Goal: Task Accomplishment & Management: Use online tool/utility

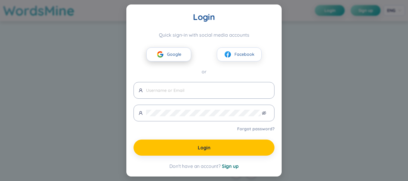
click at [180, 54] on span "Google" at bounding box center [174, 54] width 14 height 7
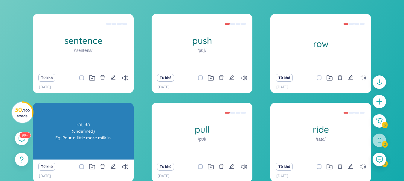
scroll to position [169, 0]
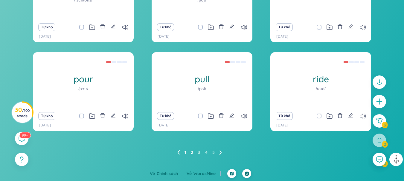
click at [193, 157] on link "2" at bounding box center [192, 152] width 2 height 9
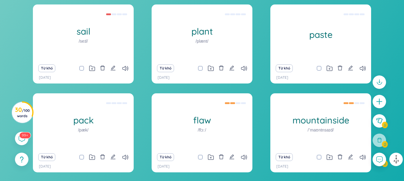
scroll to position [123, 0]
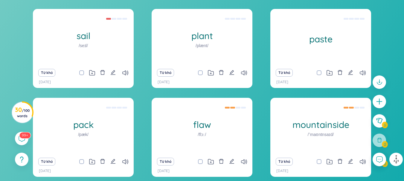
click at [199, 157] on div "Từ khó [DATE]" at bounding box center [201, 166] width 101 height 22
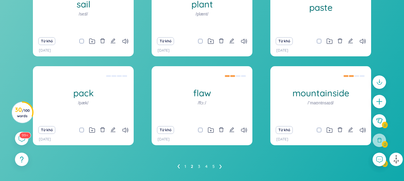
scroll to position [155, 0]
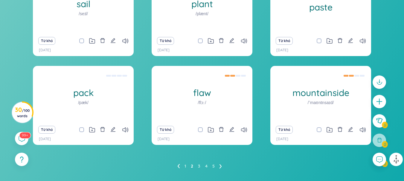
click at [197, 164] on ul "1 2 3 4 5" at bounding box center [201, 167] width 49 height 10
click at [198, 164] on link "3" at bounding box center [199, 166] width 2 height 9
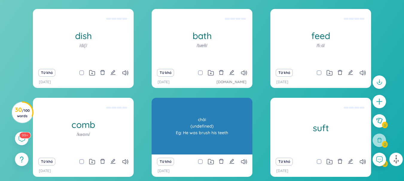
scroll to position [138, 0]
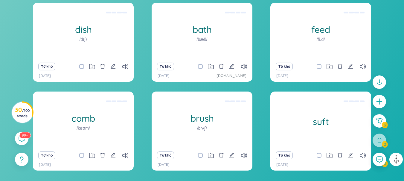
click at [211, 156] on icon at bounding box center [210, 155] width 1 height 1
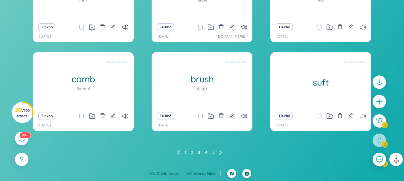
click at [206, 152] on link "4" at bounding box center [206, 152] width 2 height 9
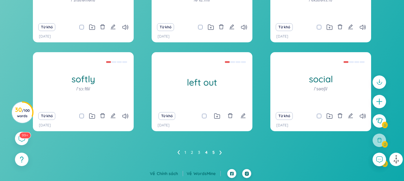
click at [214, 154] on link "5" at bounding box center [213, 152] width 2 height 9
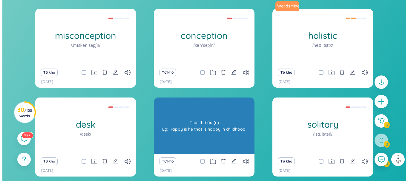
scroll to position [123, 0]
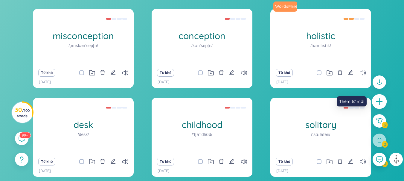
click at [377, 105] on icon "plus" at bounding box center [379, 102] width 8 height 8
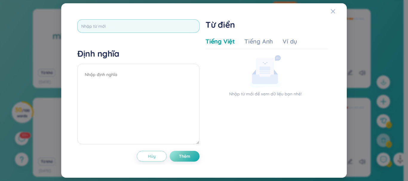
click at [166, 32] on input "text" at bounding box center [138, 25] width 122 height 13
type input "take of"
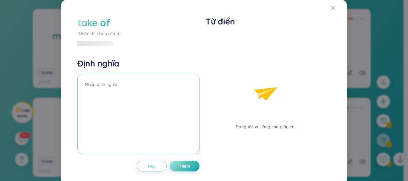
click at [137, 74] on textarea at bounding box center [138, 114] width 122 height 81
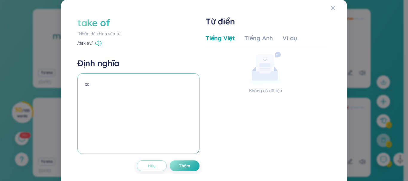
type textarea "ca"
click at [155, 167] on button "Hủy" at bounding box center [152, 166] width 30 height 11
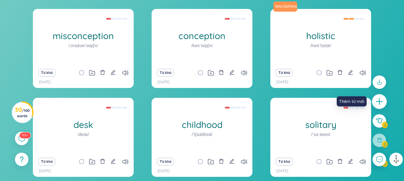
click at [379, 100] on icon "plus" at bounding box center [378, 101] width 1 height 7
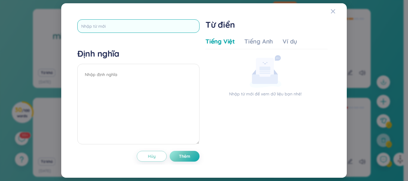
click at [175, 24] on input "text" at bounding box center [138, 25] width 122 height 13
type input "take off"
click at [144, 81] on textarea at bounding box center [138, 104] width 122 height 81
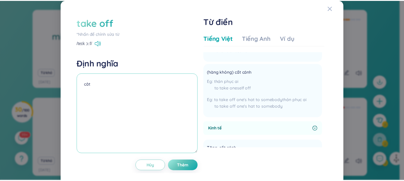
scroll to position [399, 0]
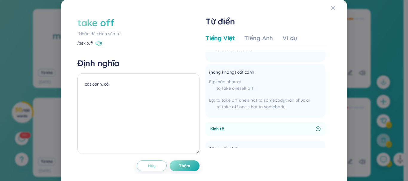
click at [183, 160] on div "take off *Nhấn để chỉnh sửa từ /teɪk ɔːf/ Định nghĩa cất cánh, cởi Hủy Thêm" at bounding box center [138, 93] width 122 height 155
click at [185, 164] on span "Thêm" at bounding box center [184, 166] width 11 height 6
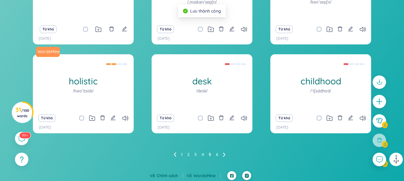
scroll to position [167, 0]
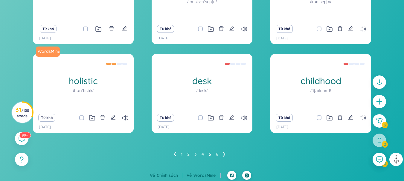
click at [180, 152] on ul "1 2 3 4 5 6" at bounding box center [202, 155] width 56 height 10
click at [181, 153] on link "1" at bounding box center [181, 154] width 1 height 9
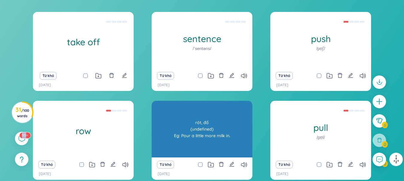
scroll to position [119, 0]
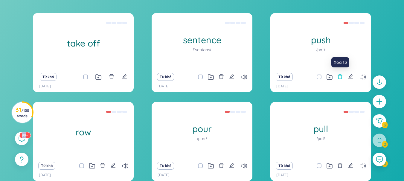
click at [338, 74] on icon "delete" at bounding box center [339, 76] width 5 height 5
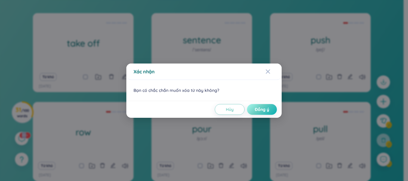
click at [259, 109] on span "Đồng ý" at bounding box center [262, 110] width 14 height 6
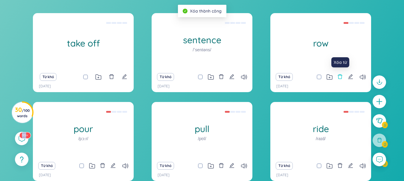
click at [340, 79] on icon "delete" at bounding box center [339, 76] width 5 height 5
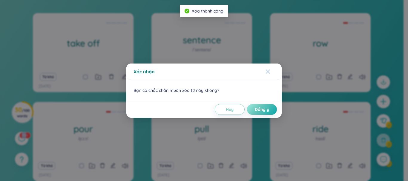
click at [267, 75] on div "Close" at bounding box center [268, 72] width 5 height 16
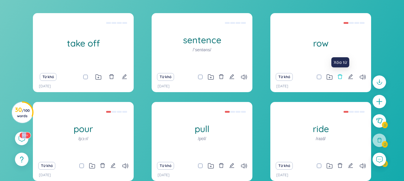
click at [338, 73] on button at bounding box center [339, 77] width 5 height 8
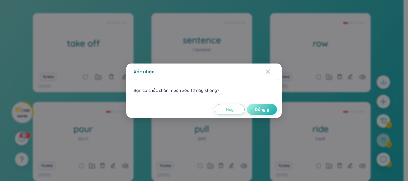
click at [259, 112] on span "Đồng ý" at bounding box center [262, 110] width 14 height 6
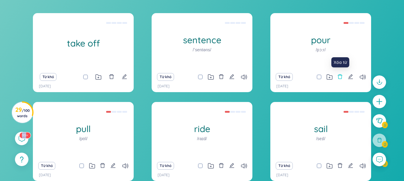
click at [339, 78] on icon "delete" at bounding box center [339, 76] width 5 height 5
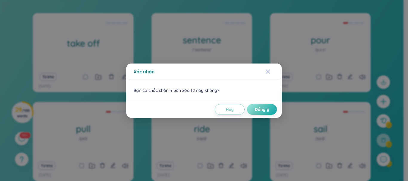
click at [262, 115] on div "Hủy Đồng ý" at bounding box center [203, 109] width 155 height 17
click at [263, 112] on span "Đồng ý" at bounding box center [262, 110] width 14 height 6
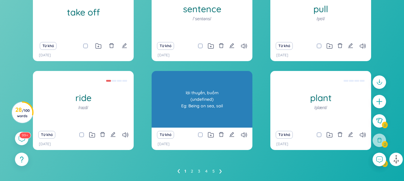
scroll to position [151, 0]
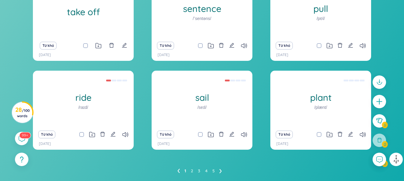
click at [217, 135] on div "Từ khó" at bounding box center [201, 135] width 95 height 8
click at [219, 139] on button at bounding box center [220, 135] width 5 height 8
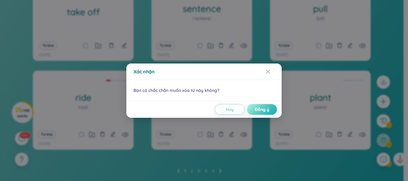
click at [258, 113] on button "Đồng ý" at bounding box center [262, 109] width 30 height 11
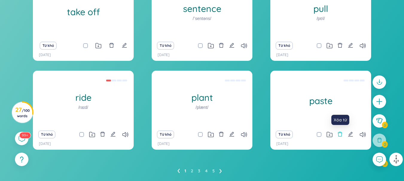
click at [342, 133] on icon "delete" at bounding box center [339, 134] width 5 height 5
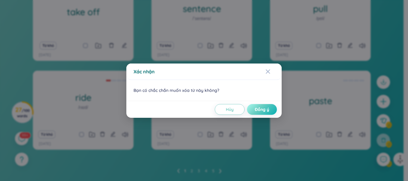
click at [269, 105] on button "Đồng ý" at bounding box center [262, 109] width 30 height 11
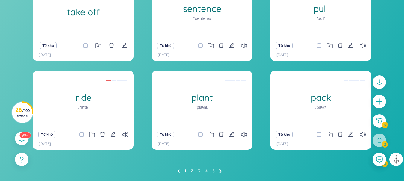
click at [193, 171] on link "2" at bounding box center [192, 171] width 2 height 9
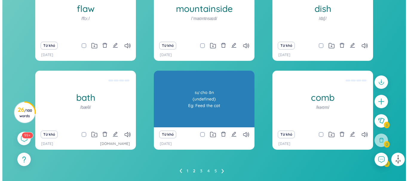
scroll to position [123, 0]
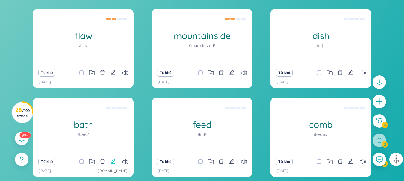
click at [111, 162] on icon "edit" at bounding box center [112, 161] width 5 height 5
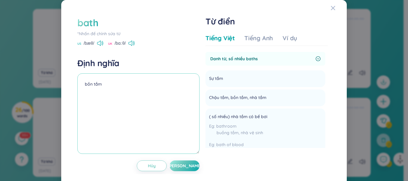
click at [139, 98] on textarea "bồn tắm" at bounding box center [138, 113] width 122 height 81
click at [108, 123] on textarea "bồn tắm" at bounding box center [138, 113] width 122 height 81
drag, startPoint x: 148, startPoint y: 156, endPoint x: 149, endPoint y: 163, distance: 7.3
click at [149, 163] on div "bath *Nhấn để chỉnh sửa từ [GEOGRAPHIC_DATA] /bæθ/ [GEOGRAPHIC_DATA] /bɑːθ/ Địn…" at bounding box center [138, 93] width 122 height 155
click at [149, 163] on span "Hủy" at bounding box center [152, 166] width 8 height 6
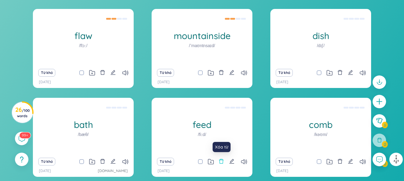
click at [220, 161] on icon "delete" at bounding box center [220, 161] width 5 height 5
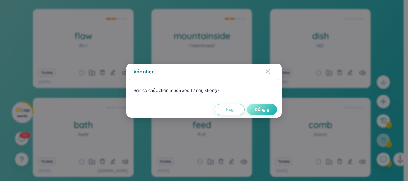
click at [260, 112] on span "Đồng ý" at bounding box center [262, 110] width 14 height 6
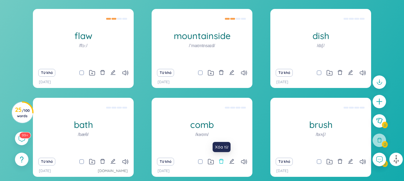
click at [220, 164] on icon "delete" at bounding box center [221, 161] width 4 height 5
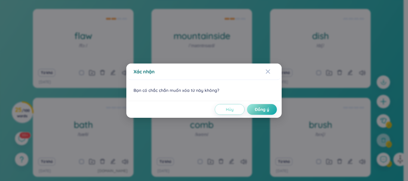
click at [238, 108] on button "Hủy" at bounding box center [230, 109] width 30 height 11
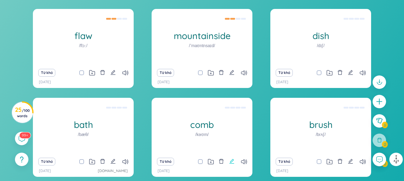
click at [229, 162] on icon "edit" at bounding box center [231, 161] width 5 height 5
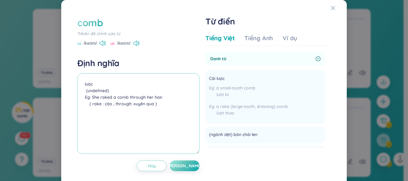
click at [122, 79] on textarea "lược (undefined) Eg: She raked a comb through her hair. ( rake : cào , through:…" at bounding box center [138, 113] width 122 height 81
click at [109, 31] on div "*Nhấn để chỉnh sửa từ" at bounding box center [138, 33] width 122 height 7
click at [108, 77] on textarea "lược (undefined) Eg: She raked a comb through her hair. ( rake : cào , through:…" at bounding box center [138, 113] width 122 height 81
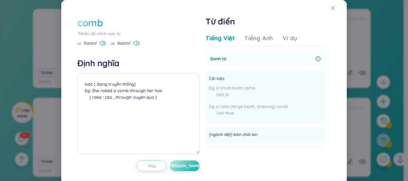
click at [176, 162] on button "[PERSON_NAME]" at bounding box center [185, 166] width 30 height 11
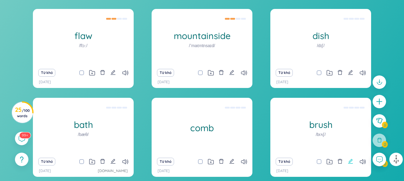
drag, startPoint x: 355, startPoint y: 166, endPoint x: 349, endPoint y: 163, distance: 6.8
click at [349, 163] on div "Từ khó" at bounding box center [320, 162] width 95 height 8
click at [349, 163] on icon "edit" at bounding box center [349, 161] width 5 height 5
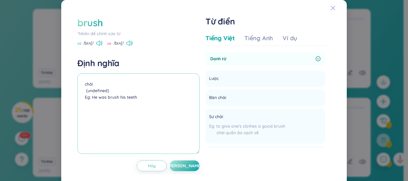
click at [131, 103] on textarea "chải (undefined) Eg: He was brush his teeth" at bounding box center [138, 113] width 122 height 81
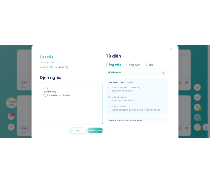
scroll to position [375, 0]
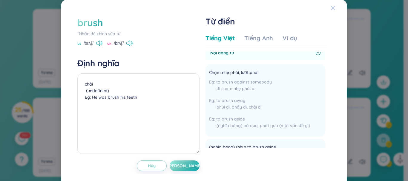
click at [331, 11] on div "Close" at bounding box center [333, 8] width 5 height 16
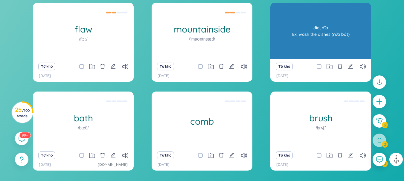
scroll to position [129, 0]
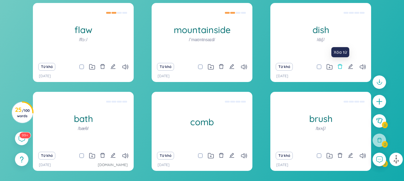
click at [337, 67] on icon "delete" at bounding box center [339, 66] width 5 height 5
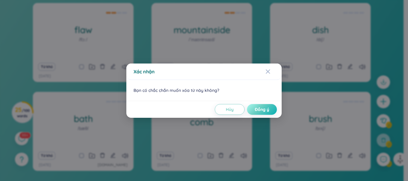
click at [274, 108] on button "Đồng ý" at bounding box center [262, 109] width 30 height 11
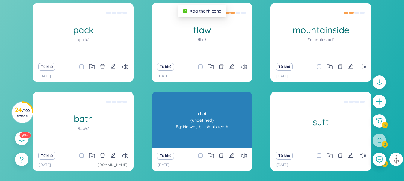
scroll to position [169, 0]
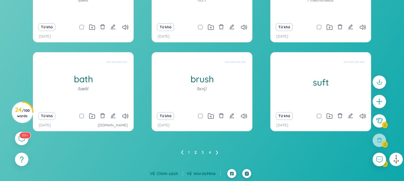
click at [366, 118] on div "Từ khó" at bounding box center [320, 116] width 95 height 8
click at [364, 118] on icon at bounding box center [362, 116] width 6 height 5
click at [200, 150] on ul "1 2 3 4" at bounding box center [202, 153] width 42 height 10
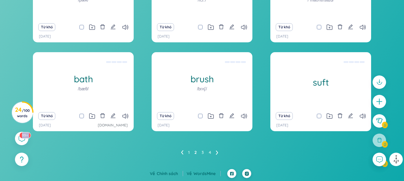
click at [200, 150] on ul "1 2 3 4" at bounding box center [202, 153] width 42 height 10
click at [200, 151] on ul "1 2 3 4" at bounding box center [202, 153] width 42 height 10
drag, startPoint x: 200, startPoint y: 151, endPoint x: 208, endPoint y: 155, distance: 9.0
click at [208, 155] on ul "1 2 3 4" at bounding box center [202, 153] width 42 height 10
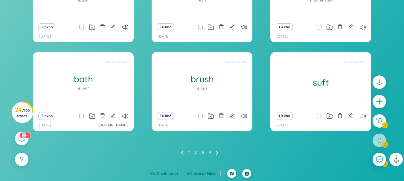
click at [202, 152] on link "3" at bounding box center [202, 152] width 2 height 9
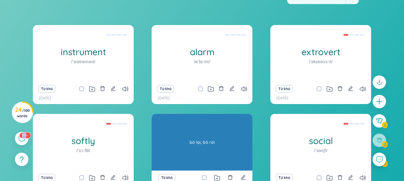
scroll to position [107, 0]
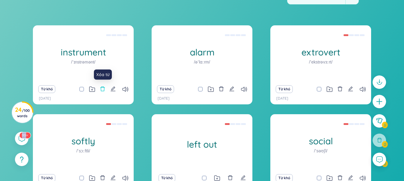
click at [102, 89] on icon "delete" at bounding box center [102, 88] width 5 height 5
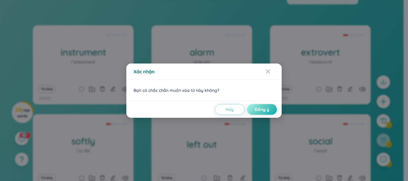
click at [252, 111] on button "Đồng ý" at bounding box center [262, 109] width 30 height 11
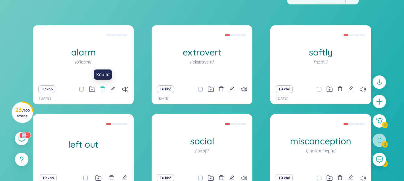
click at [102, 92] on button at bounding box center [102, 89] width 5 height 8
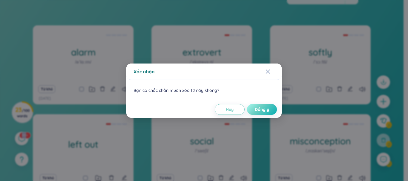
click at [261, 112] on span "Đồng ý" at bounding box center [262, 110] width 14 height 6
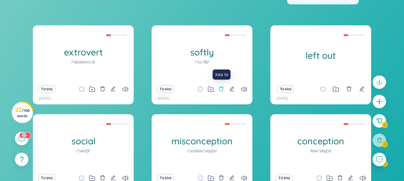
click at [222, 88] on icon "delete" at bounding box center [220, 88] width 5 height 5
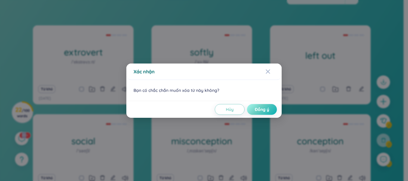
click at [267, 109] on span "Đồng ý" at bounding box center [262, 110] width 14 height 6
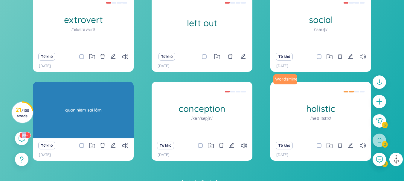
scroll to position [141, 0]
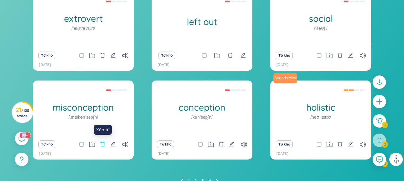
click at [104, 148] on button at bounding box center [102, 144] width 5 height 8
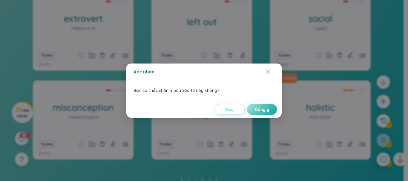
click at [233, 108] on span "Hủy" at bounding box center [230, 110] width 8 height 6
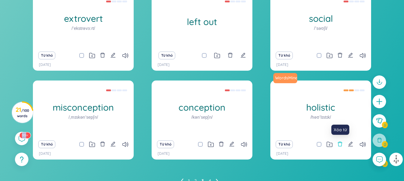
click at [341, 149] on button at bounding box center [339, 144] width 5 height 8
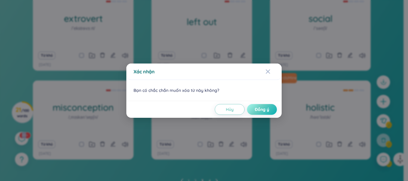
click at [267, 106] on button "Đồng ý" at bounding box center [262, 109] width 30 height 11
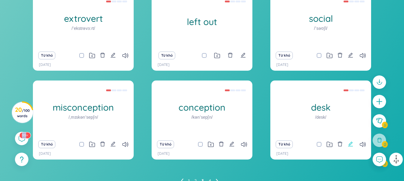
click at [351, 143] on icon "edit" at bounding box center [350, 144] width 5 height 5
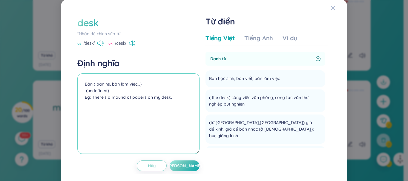
click at [139, 102] on textarea "Bàn ( bàn hs, bàn làm việc...) (undefined) Eg: There's a mound of papers on my …" at bounding box center [138, 113] width 122 height 81
drag, startPoint x: 122, startPoint y: 85, endPoint x: 110, endPoint y: 84, distance: 12.6
click at [110, 84] on textarea "Bàn ( bàn hs, bàn làm việc...) (undefined) Eg: There's a mound of papers on my …" at bounding box center [138, 113] width 122 height 81
drag, startPoint x: 110, startPoint y: 84, endPoint x: 150, endPoint y: 85, distance: 40.4
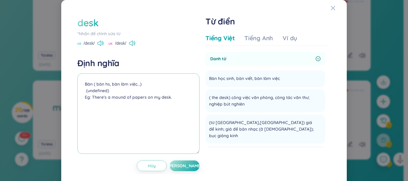
click at [150, 85] on textarea "Bàn ( bàn hs, bàn làm việc...) (undefined) Eg: There's a mound of papers on my …" at bounding box center [138, 113] width 122 height 81
click at [90, 82] on textarea "Bàn có hộc tủ (undefined) Eg: There's a mound of papers on my desk." at bounding box center [138, 113] width 122 height 81
click at [142, 80] on textarea "Bàn có hộc tủ (undefined) Eg: There's a mound of papers on my desk." at bounding box center [138, 113] width 122 height 81
drag, startPoint x: 175, startPoint y: 99, endPoint x: 86, endPoint y: 92, distance: 89.6
click at [86, 92] on textarea "Bàn có hộc tủ >< Table (bàn thông thường) (undefined) Eg: There's a mound of pa…" at bounding box center [138, 113] width 122 height 81
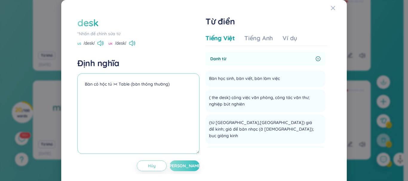
type textarea "Bàn có hộc tủ >< Table (bàn thông thường)"
click at [183, 169] on button "[PERSON_NAME]" at bounding box center [185, 166] width 30 height 11
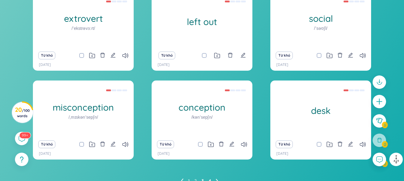
click at [209, 178] on link "4" at bounding box center [210, 181] width 2 height 9
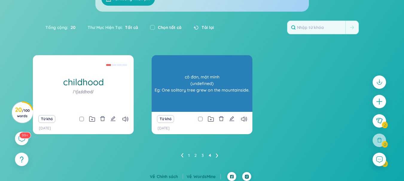
scroll to position [80, 0]
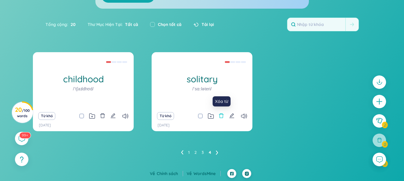
click at [220, 115] on icon "delete" at bounding box center [221, 116] width 4 height 5
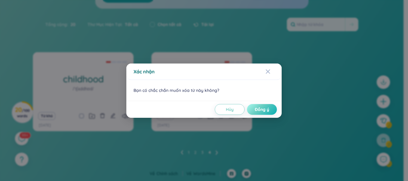
click at [255, 108] on span "Đồng ý" at bounding box center [262, 110] width 14 height 6
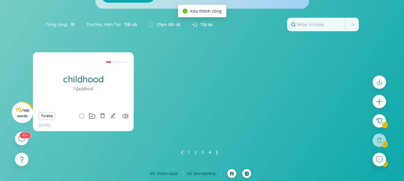
drag, startPoint x: 186, startPoint y: 149, endPoint x: 183, endPoint y: 151, distance: 3.8
click at [183, 151] on ul "1 2 3 4" at bounding box center [202, 153] width 42 height 10
click at [183, 151] on icon at bounding box center [182, 153] width 2 height 4
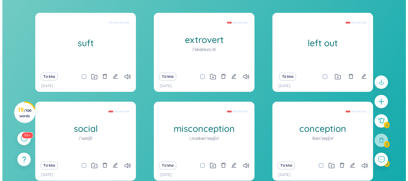
scroll to position [123, 0]
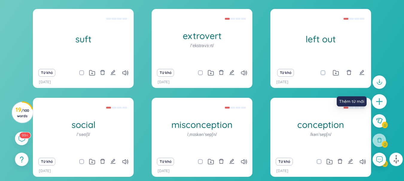
click at [383, 100] on icon "plus" at bounding box center [379, 102] width 8 height 8
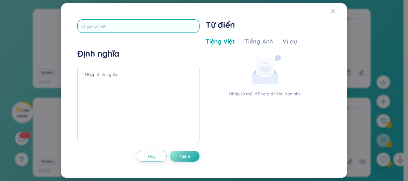
click at [165, 27] on input "text" at bounding box center [138, 25] width 122 height 13
type input "introvert"
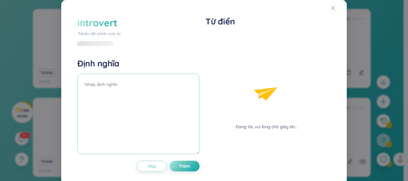
click at [145, 70] on div "Định nghĩa" at bounding box center [138, 107] width 122 height 98
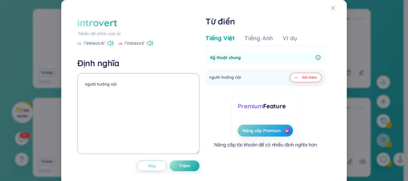
scroll to position [0, 0]
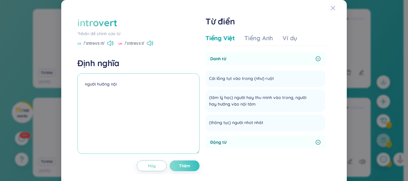
type textarea "người hướng nội"
click at [174, 164] on button "Thêm" at bounding box center [185, 166] width 30 height 11
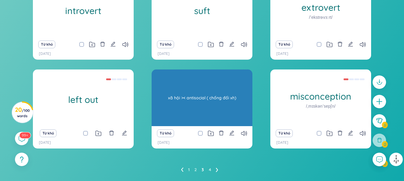
scroll to position [169, 0]
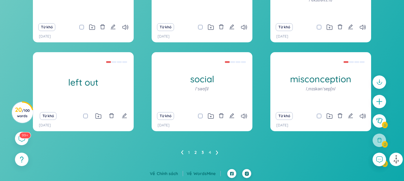
click at [195, 152] on link "2" at bounding box center [195, 152] width 2 height 9
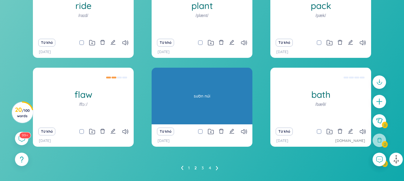
scroll to position [157, 0]
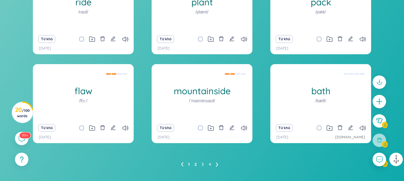
click at [189, 165] on ul "1 2 3 4" at bounding box center [202, 165] width 42 height 10
click at [189, 165] on link "1" at bounding box center [188, 164] width 1 height 9
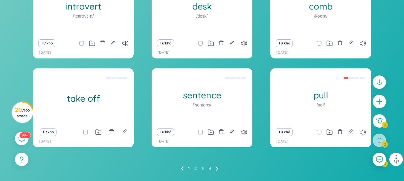
scroll to position [153, 0]
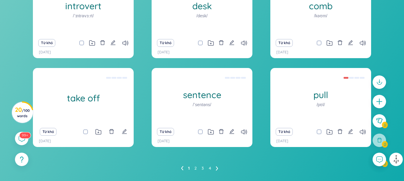
click at [192, 169] on ul "1 2 3 4" at bounding box center [202, 169] width 42 height 10
click at [202, 169] on ul "1 2 3 4" at bounding box center [202, 169] width 42 height 10
click at [202, 169] on link "3" at bounding box center [202, 168] width 2 height 9
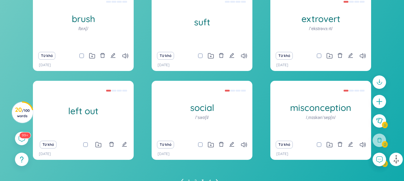
scroll to position [141, 0]
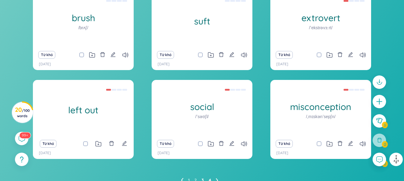
click at [211, 180] on link "4" at bounding box center [210, 180] width 2 height 9
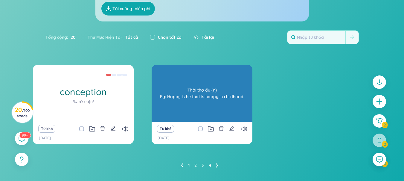
scroll to position [68, 0]
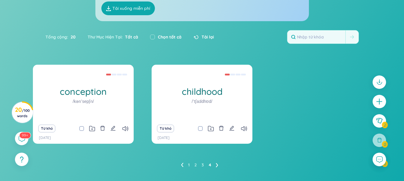
click at [216, 165] on icon at bounding box center [217, 165] width 2 height 4
click at [194, 165] on link "2" at bounding box center [195, 165] width 2 height 9
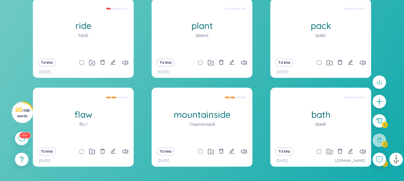
scroll to position [169, 0]
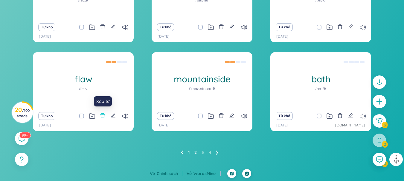
click at [102, 117] on icon "delete" at bounding box center [102, 115] width 5 height 5
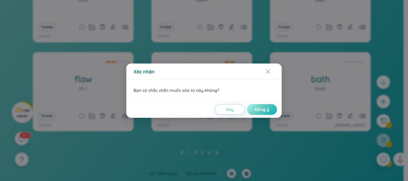
click at [256, 109] on span "Đồng ý" at bounding box center [262, 110] width 14 height 6
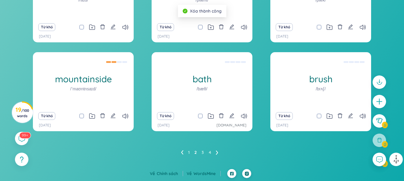
click at [185, 151] on ul "1 2 3 4" at bounding box center [202, 153] width 42 height 10
click at [188, 153] on link "1" at bounding box center [188, 152] width 1 height 9
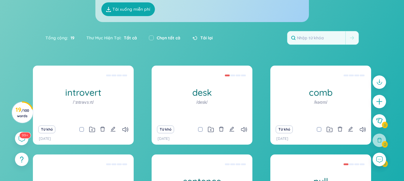
scroll to position [66, 0]
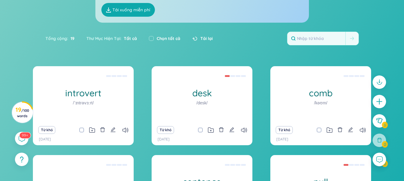
click at [124, 36] on span "Tất cả" at bounding box center [129, 38] width 16 height 5
drag, startPoint x: 95, startPoint y: 36, endPoint x: 125, endPoint y: 41, distance: 30.1
click at [125, 41] on div "Thư Mục Hiện Tại : Tất cả" at bounding box center [111, 38] width 62 height 13
click at [125, 41] on span "Tất cả" at bounding box center [129, 38] width 16 height 5
click at [153, 40] on input "checkbox" at bounding box center [151, 38] width 5 height 5
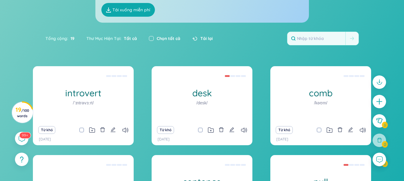
checkbox input "true"
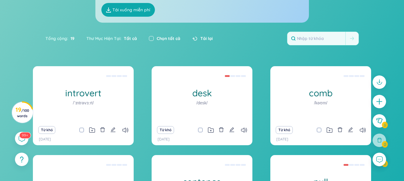
checkbox input "true"
click at [153, 40] on input "checkbox" at bounding box center [151, 38] width 5 height 5
checkbox input "false"
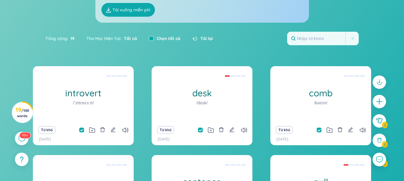
checkbox input "false"
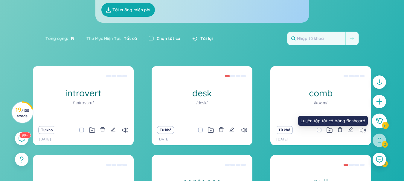
click at [378, 119] on icon at bounding box center [379, 121] width 7 height 6
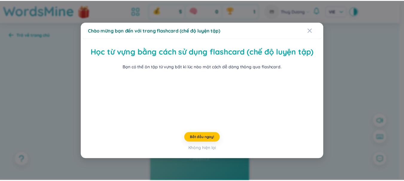
scroll to position [33, 0]
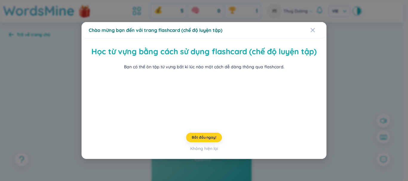
click at [207, 140] on span "Bắt đầu ngay!" at bounding box center [204, 137] width 24 height 5
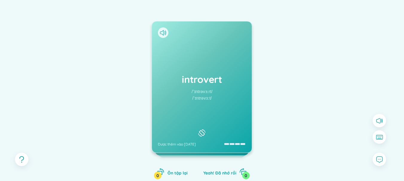
scroll to position [62, 0]
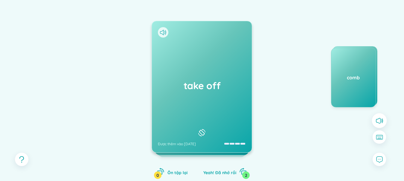
click at [380, 118] on icon at bounding box center [379, 121] width 8 height 8
click at [212, 97] on div "take off Được thêm vào [DATE]" at bounding box center [202, 86] width 100 height 131
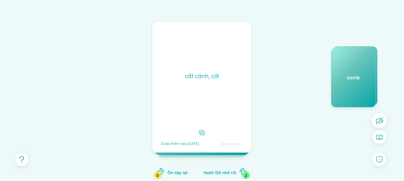
drag, startPoint x: 212, startPoint y: 97, endPoint x: 161, endPoint y: 111, distance: 52.7
click at [161, 111] on div "take off Được thêm vào [DATE] cất cánh, cởi Được thêm vào [DATE]" at bounding box center [201, 87] width 100 height 132
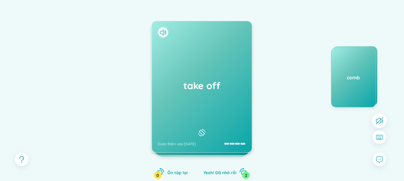
click at [161, 111] on div "take off Được thêm vào [DATE] cất cánh, cởi Được thêm vào [DATE]" at bounding box center [201, 87] width 100 height 132
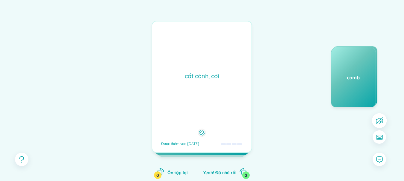
click at [161, 111] on div "cất cánh, cởi Được thêm vào [DATE]" at bounding box center [201, 87] width 100 height 132
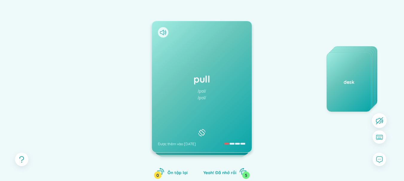
click at [205, 129] on icon at bounding box center [201, 132] width 9 height 7
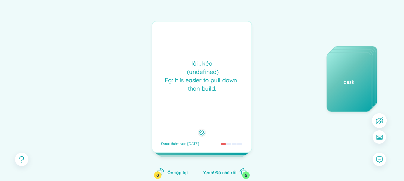
click at [205, 130] on div at bounding box center [201, 133] width 7 height 6
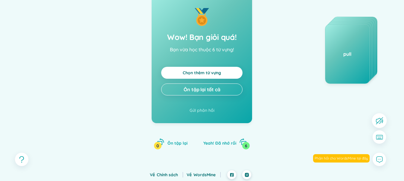
scroll to position [93, 0]
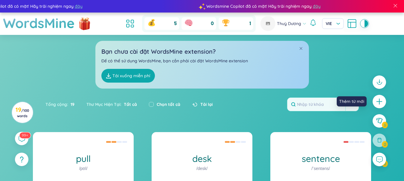
click at [380, 106] on div at bounding box center [378, 101] width 13 height 13
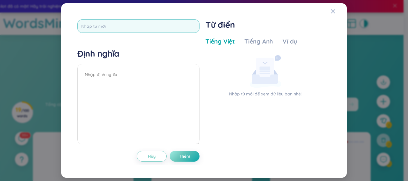
click at [178, 30] on input "text" at bounding box center [138, 25] width 122 height 13
type input "grape"
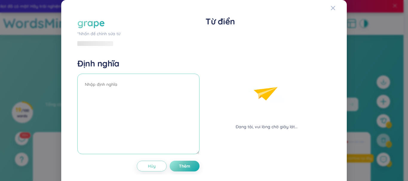
click at [166, 89] on textarea at bounding box center [138, 114] width 122 height 81
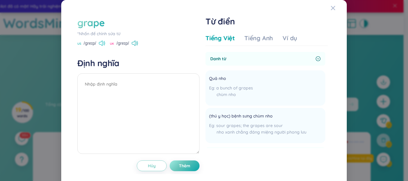
click at [102, 44] on icon at bounding box center [101, 43] width 4 height 5
click at [137, 43] on icon at bounding box center [135, 43] width 6 height 5
click at [103, 45] on icon at bounding box center [102, 43] width 6 height 5
click at [135, 45] on icon at bounding box center [134, 43] width 4 height 5
click at [157, 79] on textarea at bounding box center [138, 113] width 122 height 81
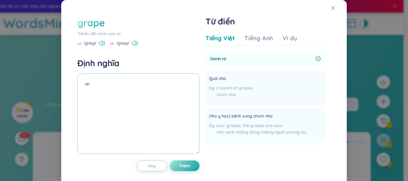
type textarea "n"
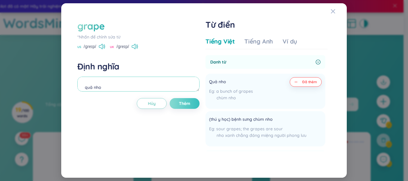
type textarea "quả nho"
click at [188, 107] on span "Thêm" at bounding box center [184, 104] width 11 height 6
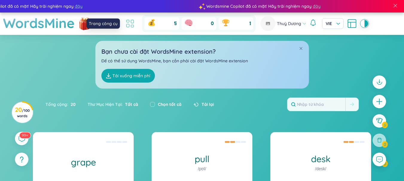
click at [131, 22] on icon at bounding box center [132, 21] width 3 height 3
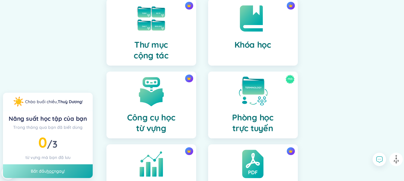
scroll to position [139, 0]
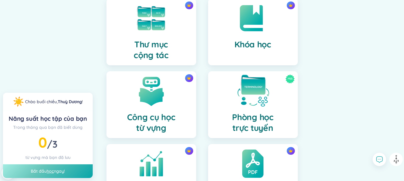
click at [235, 90] on div "Mới Phòng học trực tuyến" at bounding box center [253, 104] width 90 height 67
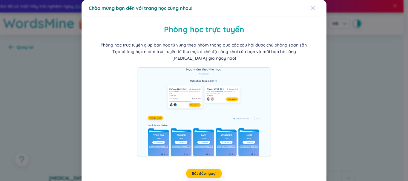
click at [310, 5] on div "Close" at bounding box center [312, 8] width 5 height 16
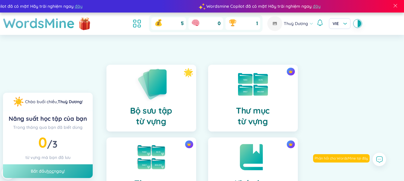
click at [180, 79] on div "Bộ sưu tập từ vựng" at bounding box center [151, 98] width 90 height 67
